Goal: Task Accomplishment & Management: Complete application form

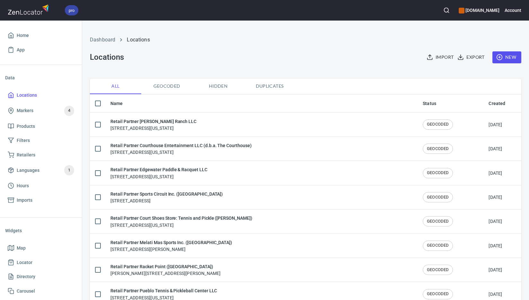
checkbox input "false"
click at [508, 58] on span "New" at bounding box center [507, 57] width 19 height 8
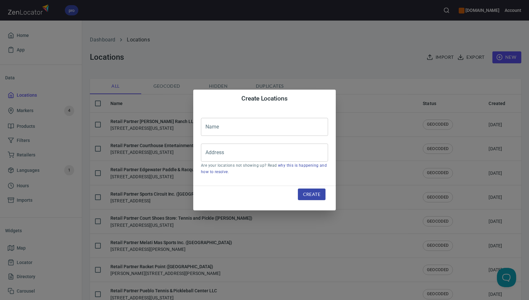
click at [253, 126] on input "text" at bounding box center [264, 127] width 127 height 18
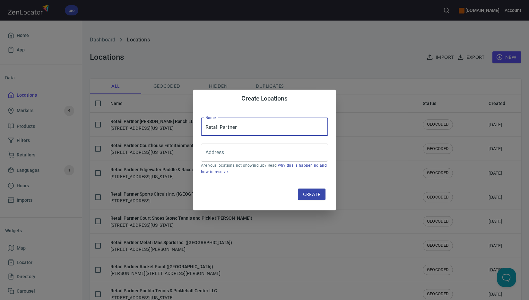
paste input "NABS Global Sdn Bhd ([GEOGRAPHIC_DATA])"
type input "Retail Partner NABS Global Sdn Bhd ([GEOGRAPHIC_DATA])"
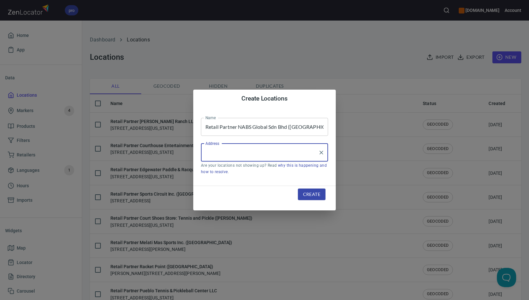
click at [248, 152] on input "Address" at bounding box center [260, 152] width 112 height 12
paste input "Subang Jaya"
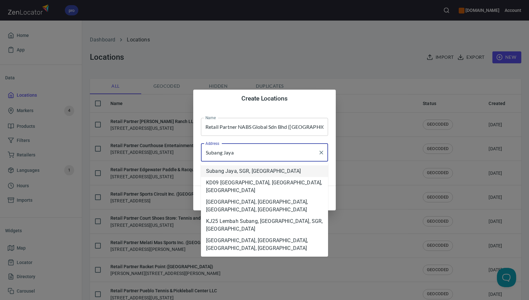
click at [254, 171] on li "Subang Jaya, SGR, [GEOGRAPHIC_DATA]" at bounding box center [264, 171] width 127 height 12
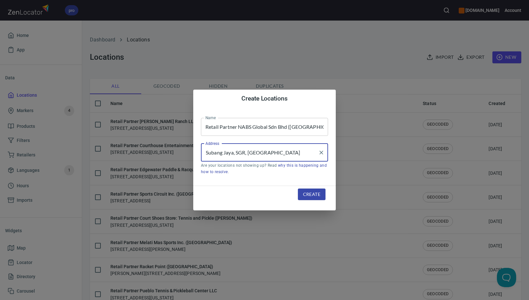
type input "Subang Jaya, SGR, [GEOGRAPHIC_DATA]"
click at [318, 197] on span "Create" at bounding box center [311, 194] width 17 height 8
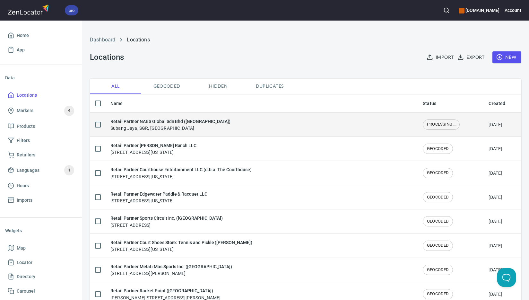
click at [191, 125] on h6 "Retail Partner NABS Global Sdn Bhd ([GEOGRAPHIC_DATA])" at bounding box center [170, 121] width 120 height 7
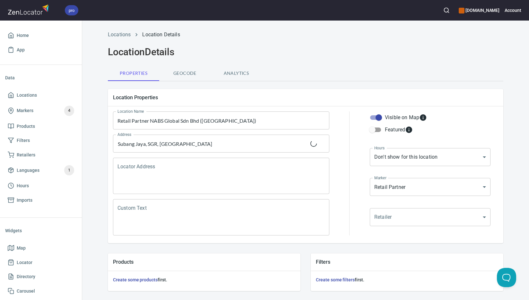
click at [209, 171] on textarea "Locator Address" at bounding box center [221, 176] width 207 height 24
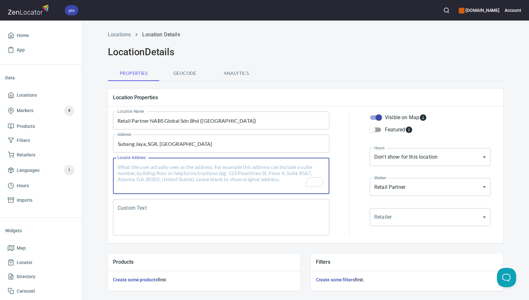
paste textarea "[STREET_ADDRESS]"
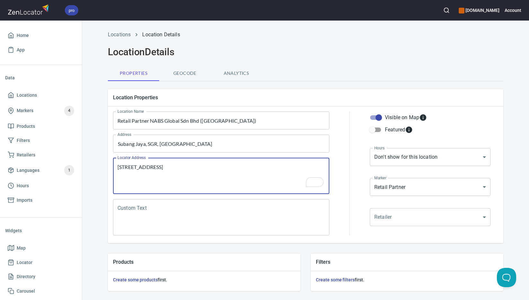
type textarea "[STREET_ADDRESS]"
click at [295, 213] on textarea "Custom Text" at bounding box center [221, 217] width 207 height 24
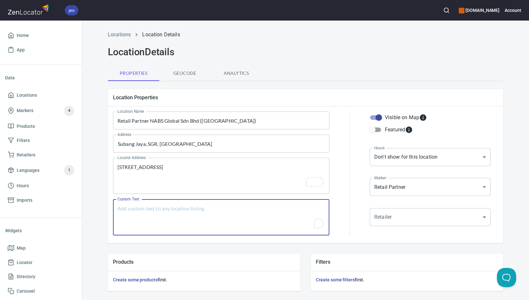
paste textarea "Brands Carried: SelkirkSix Zero Return Policy:"
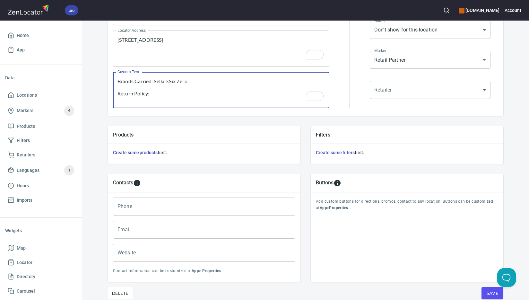
type textarea "Brands Carried: SelkirkSix Zero Return Policy:"
click at [182, 212] on input "Phone" at bounding box center [204, 207] width 182 height 18
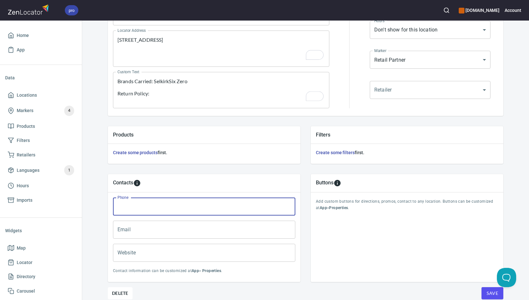
paste input "[PHONE_NUMBER]"
type input "[PHONE_NUMBER]"
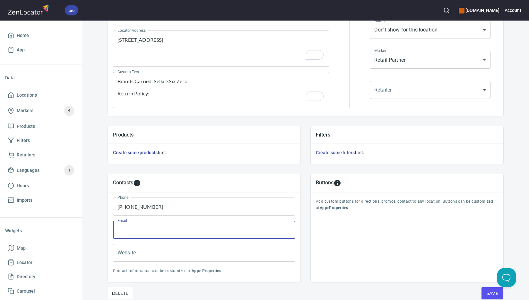
paste input "[PERSON_NAME][EMAIL_ADDRESS][DOMAIN_NAME]"
type input "[PERSON_NAME][EMAIL_ADDRESS][DOMAIN_NAME]"
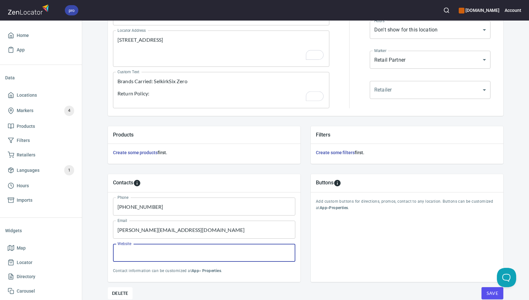
paste input "[DOMAIN_NAME]"
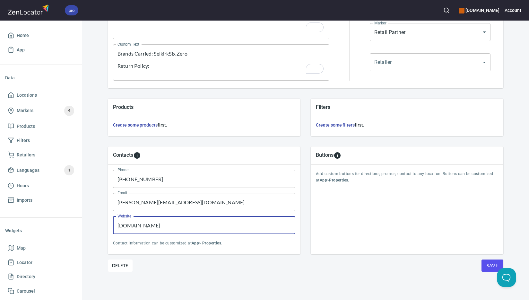
type input "[DOMAIN_NAME]"
click at [482, 262] on button "Save" at bounding box center [493, 266] width 22 height 12
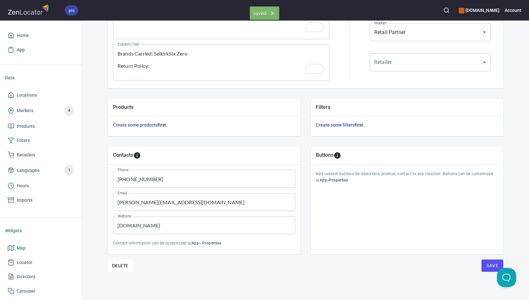
scroll to position [0, 0]
